Goal: Information Seeking & Learning: Learn about a topic

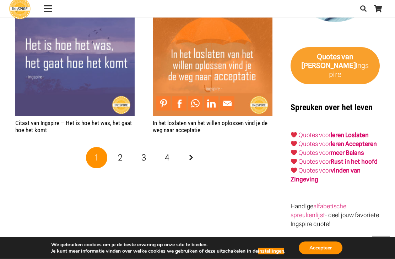
scroll to position [1283, 0]
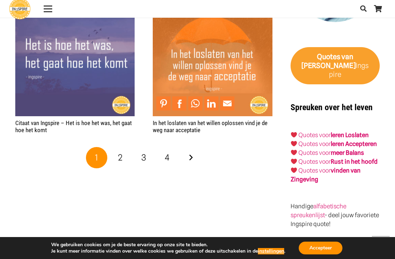
click at [123, 156] on link "2" at bounding box center [119, 157] width 21 height 21
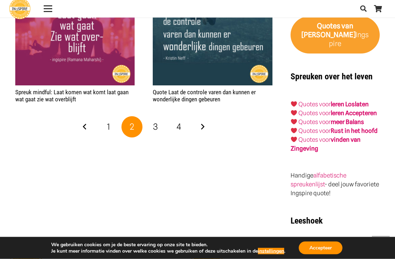
scroll to position [1314, 0]
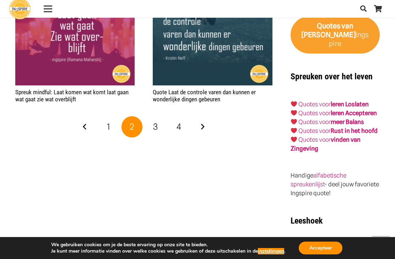
click at [159, 127] on link "3" at bounding box center [155, 126] width 21 height 21
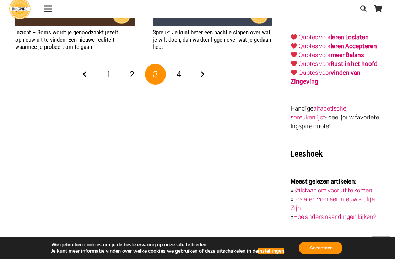
scroll to position [1337, 0]
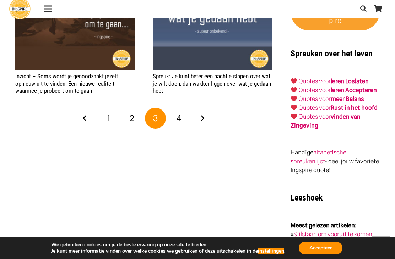
click at [178, 119] on span "4" at bounding box center [178, 118] width 5 height 10
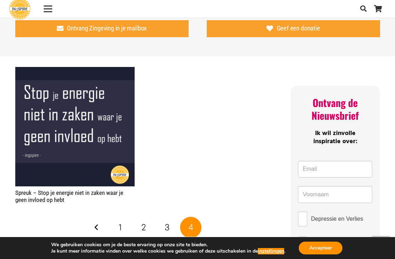
scroll to position [454, 0]
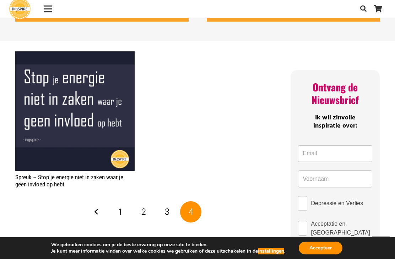
click at [119, 212] on span "1" at bounding box center [120, 212] width 3 height 10
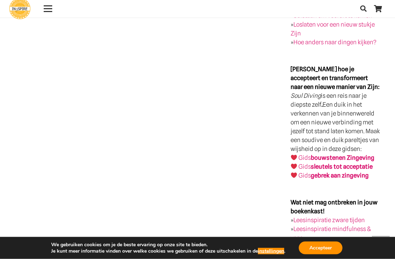
scroll to position [1545, 0]
